Goal: Information Seeking & Learning: Learn about a topic

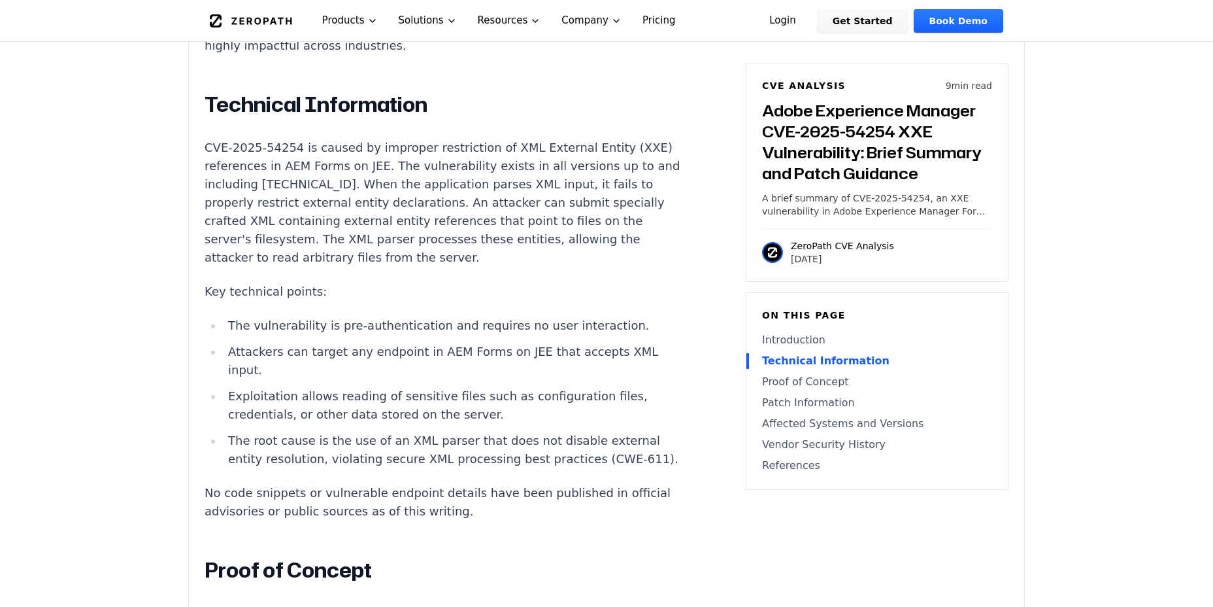
scroll to position [1177, 0]
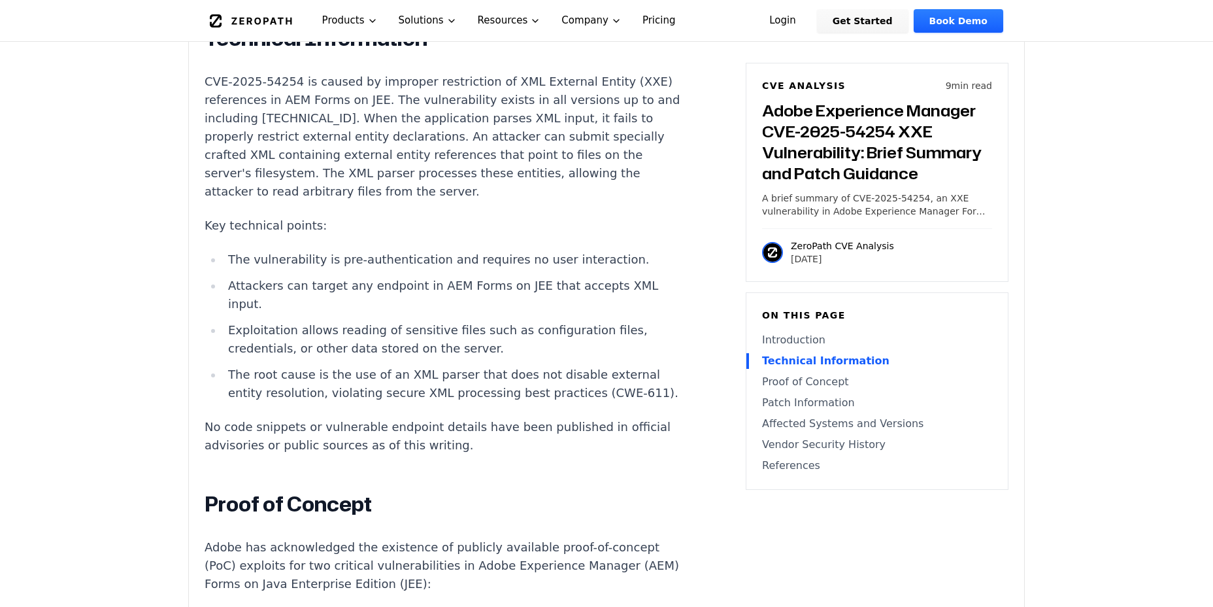
click at [408, 335] on li "Exploitation allows reading of sensitive files such as configuration files, cre…" at bounding box center [457, 339] width 468 height 37
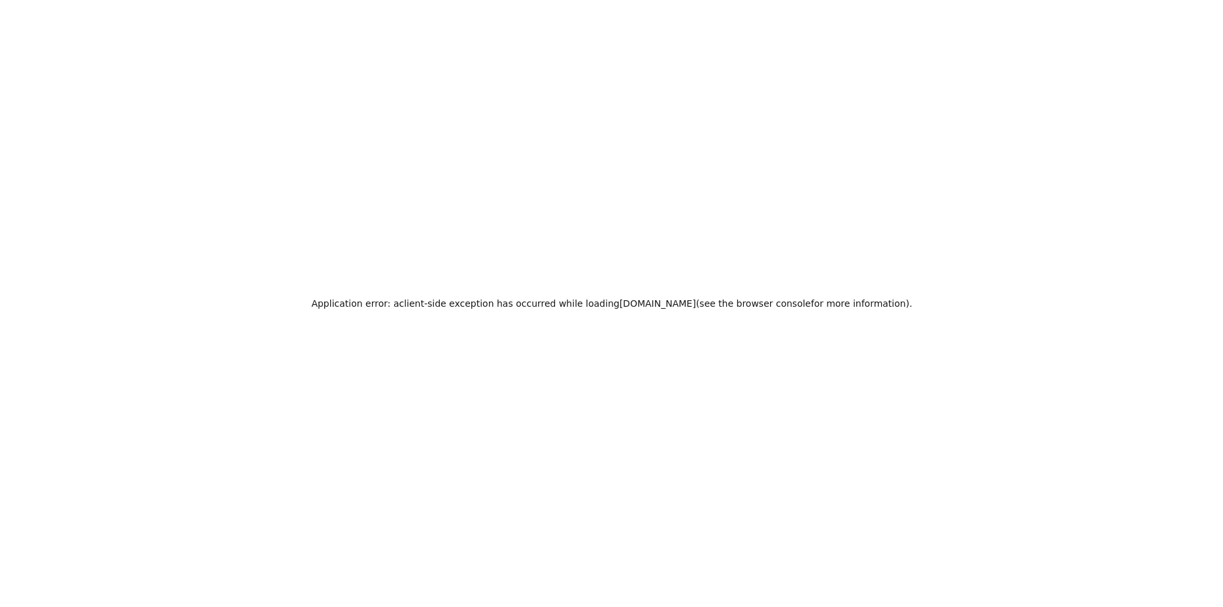
scroll to position [0, 0]
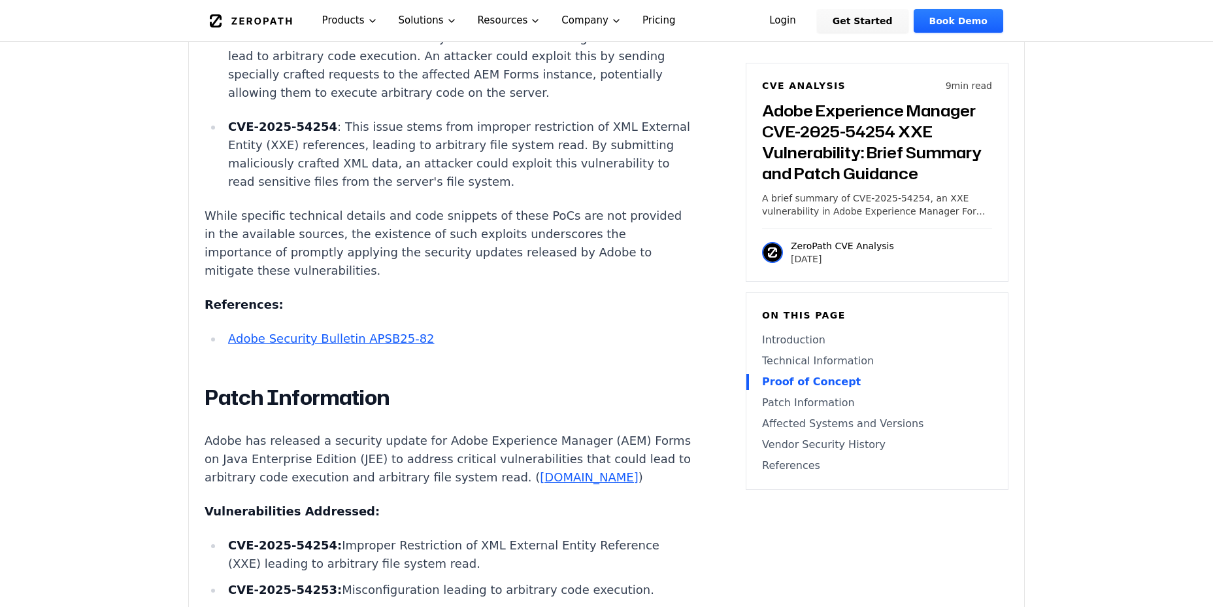
scroll to position [1765, 0]
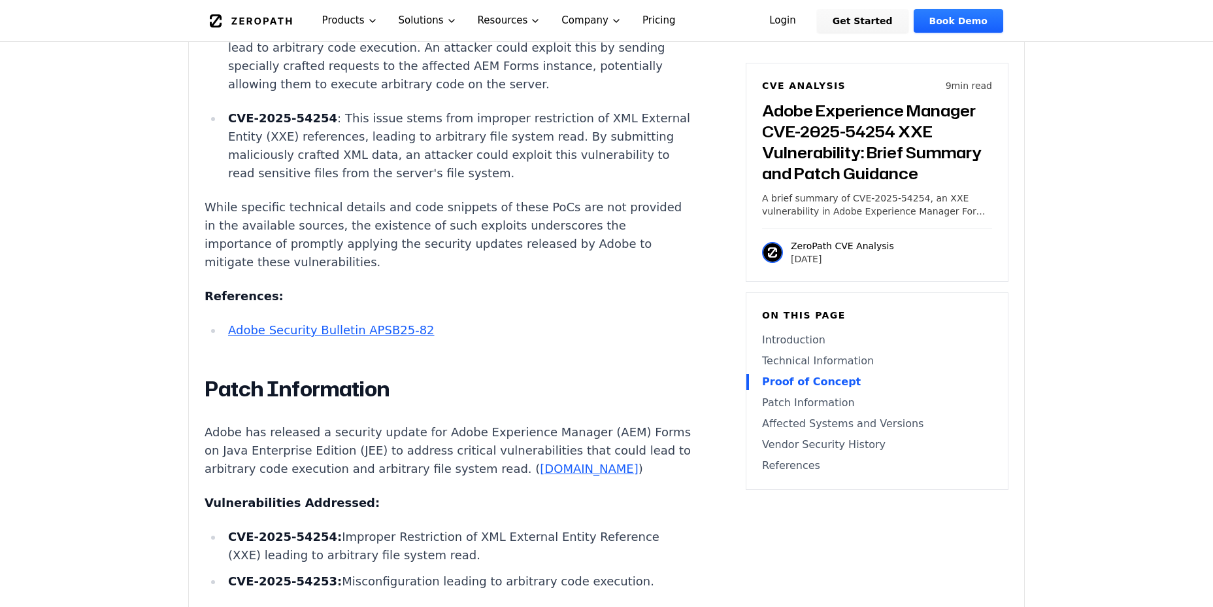
click at [340, 251] on p "While specific technical details and code snippets of these PoCs are not provid…" at bounding box center [448, 234] width 486 height 73
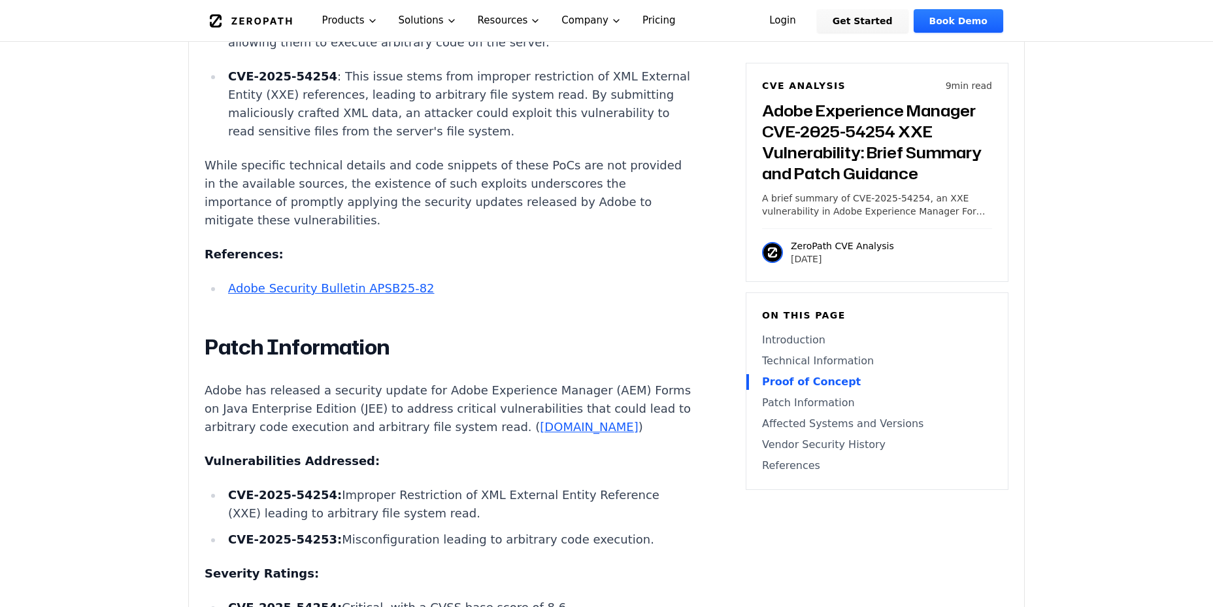
scroll to position [1830, 0]
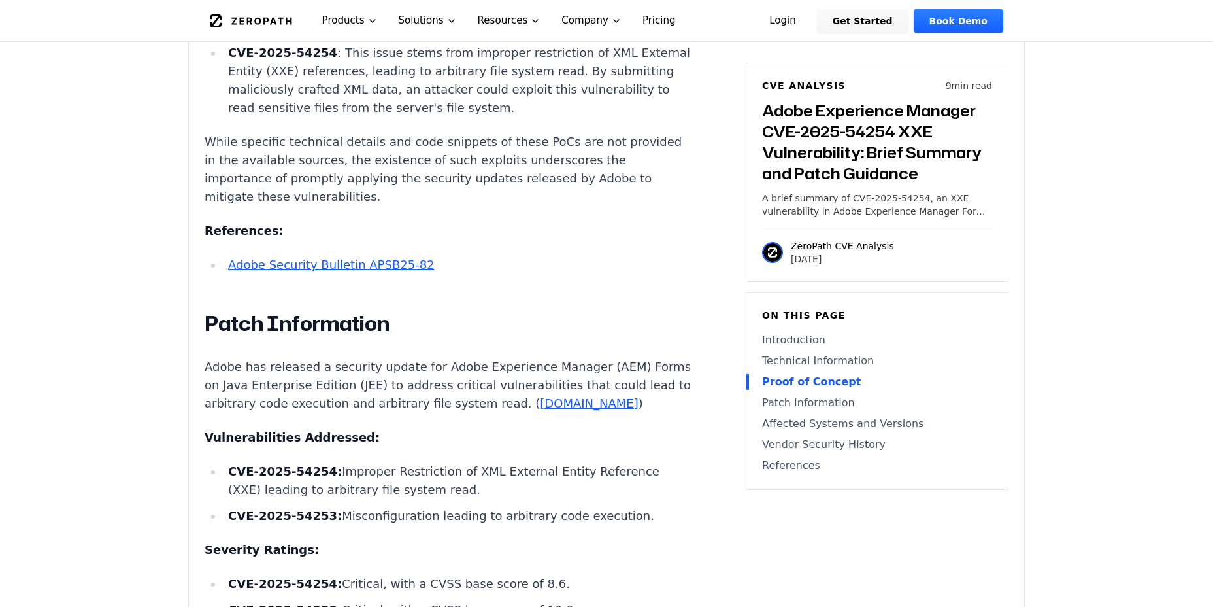
click at [299, 271] on link "Adobe Security Bulletin APSB25-82" at bounding box center [331, 265] width 207 height 14
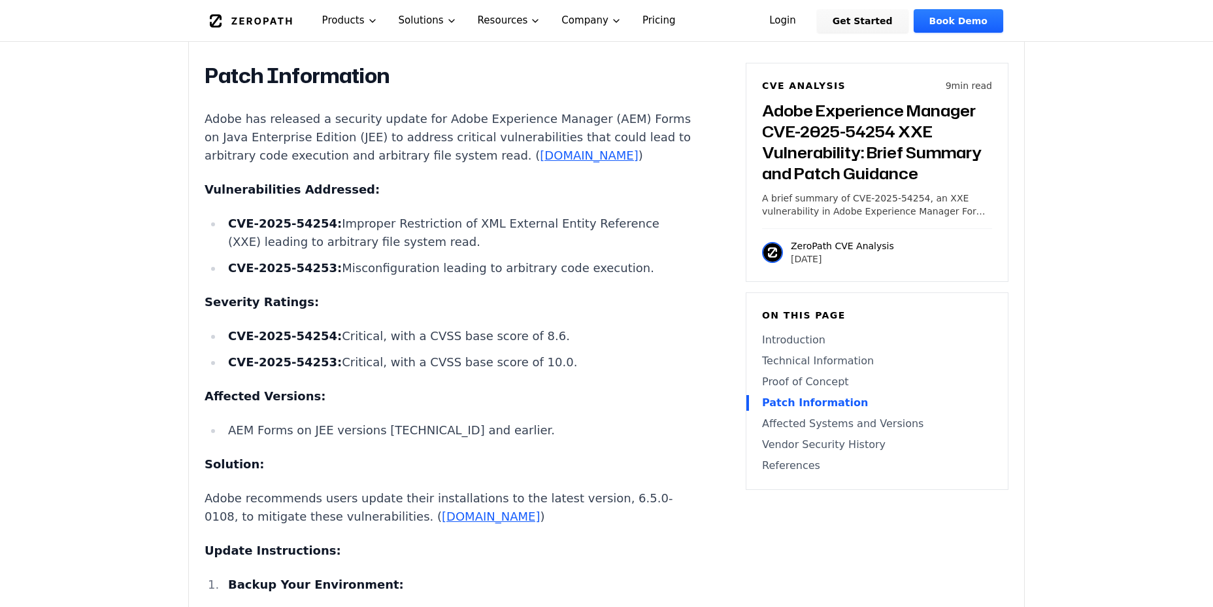
scroll to position [2092, 0]
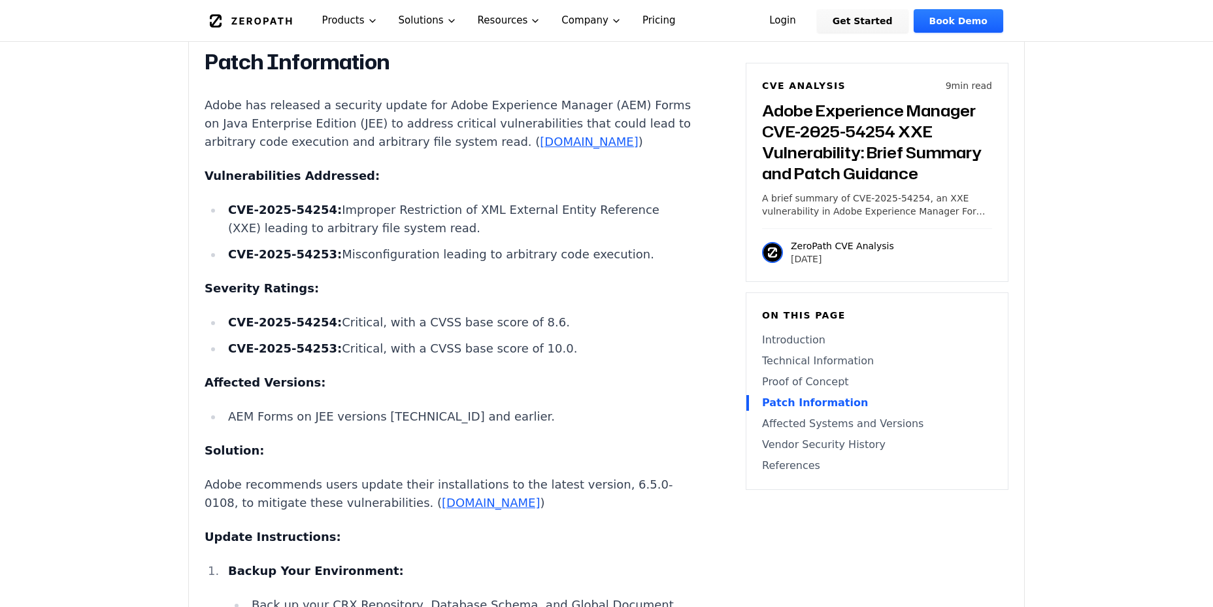
click at [523, 222] on div "Introduction Sensitive files on production servers can be exposed to unauthenti…" at bounding box center [448, 561] width 486 height 3502
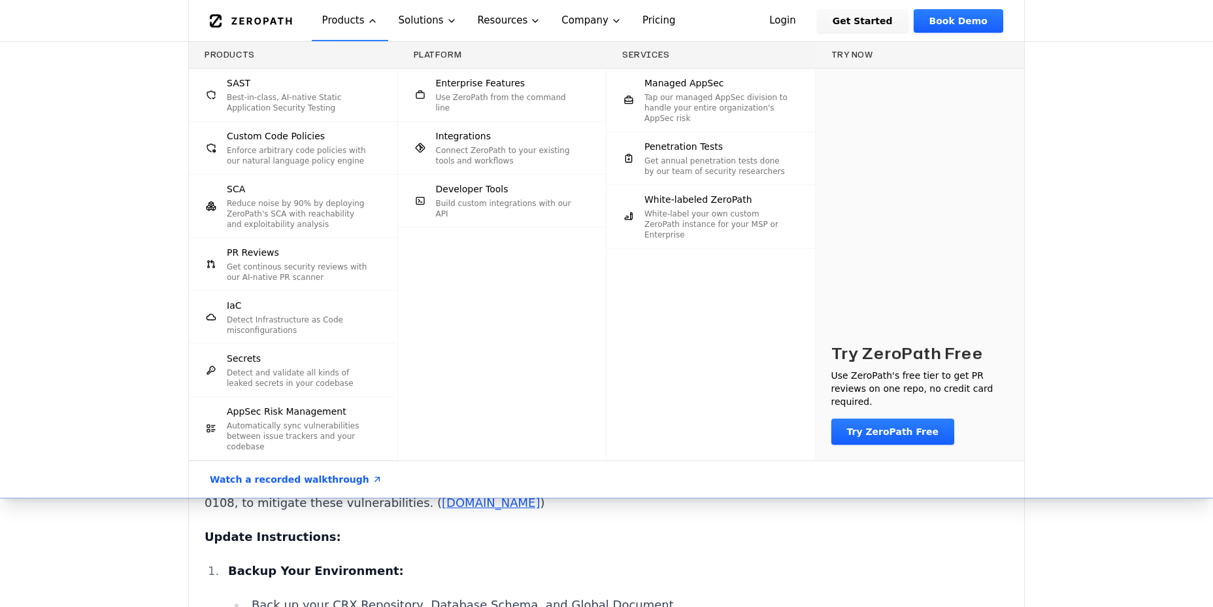
drag, startPoint x: 27, startPoint y: 252, endPoint x: 58, endPoint y: 281, distance: 42.5
click at [30, 248] on div "Products SAST Best-in-class, AI-native Static Application Security Testing Cust…" at bounding box center [606, 270] width 1213 height 456
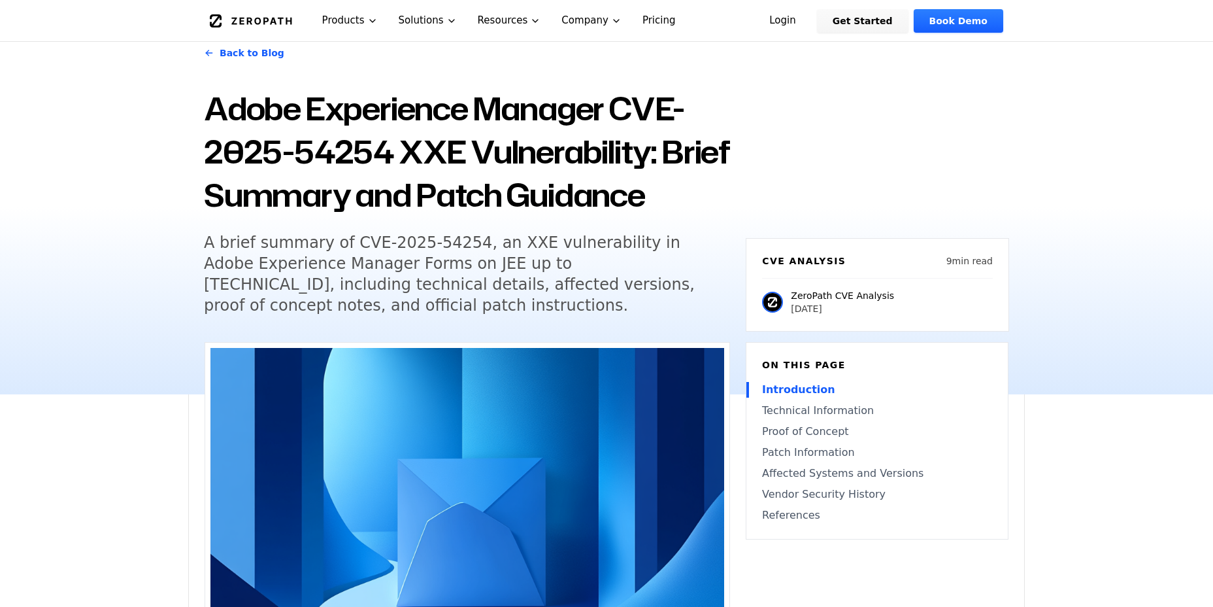
scroll to position [0, 0]
